Goal: Task Accomplishment & Management: Use online tool/utility

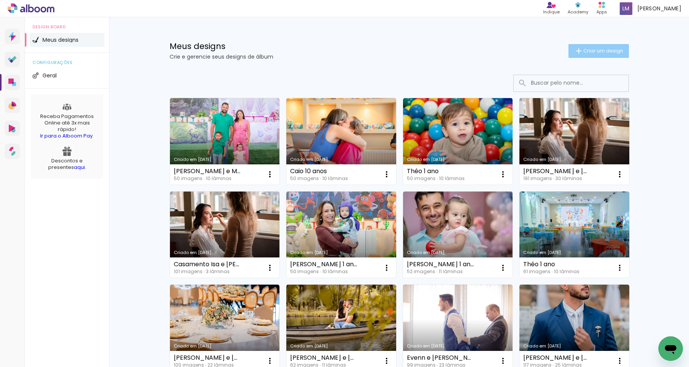
click at [600, 51] on span "Criar um design" at bounding box center [604, 50] width 40 height 5
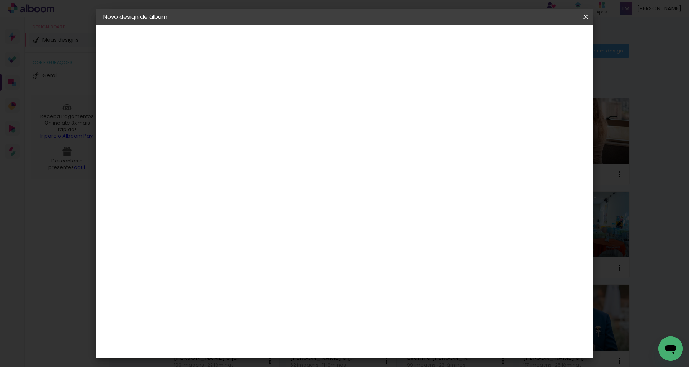
drag, startPoint x: 66, startPoint y: 262, endPoint x: 90, endPoint y: 305, distance: 49.4
click at [66, 262] on iron-overlay-backdrop at bounding box center [344, 183] width 689 height 367
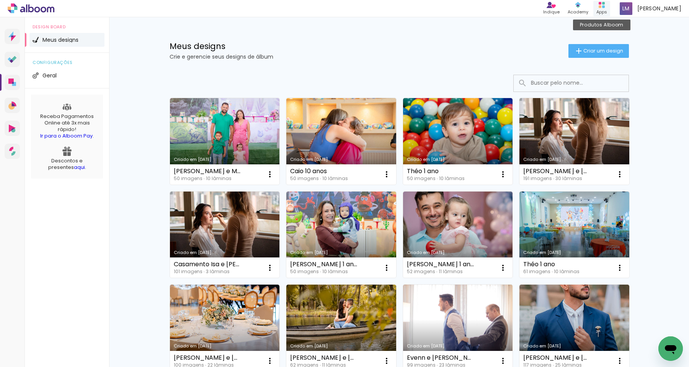
click at [603, 9] on div "Apps" at bounding box center [602, 12] width 11 height 7
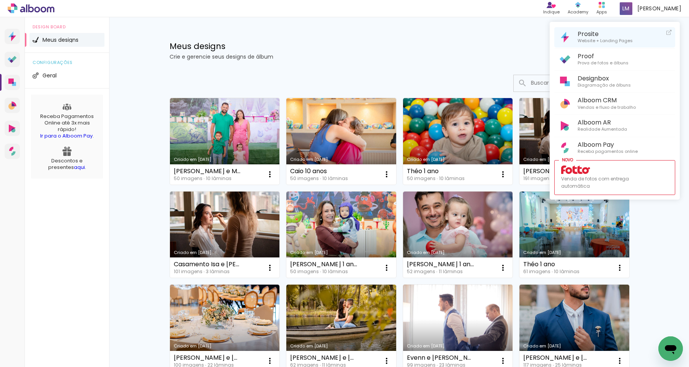
click at [609, 40] on span "Website + Landing Pages" at bounding box center [605, 41] width 55 height 7
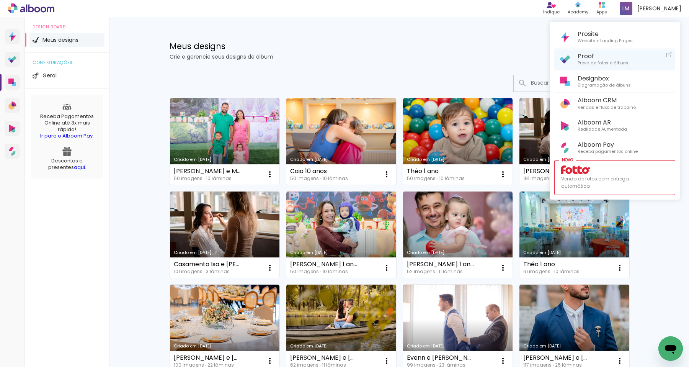
click at [598, 62] on span "Prova de fotos e álbuns" at bounding box center [603, 63] width 51 height 7
